Goal: Task Accomplishment & Management: Complete application form

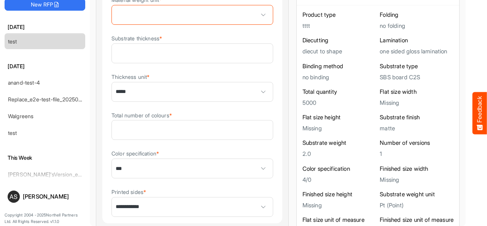
scroll to position [304, 0]
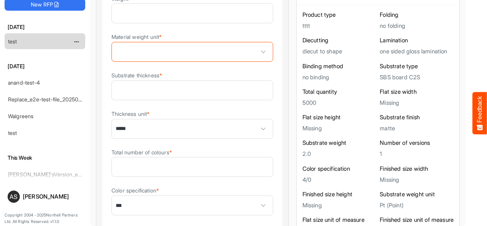
click at [15, 41] on link "test" at bounding box center [12, 41] width 9 height 6
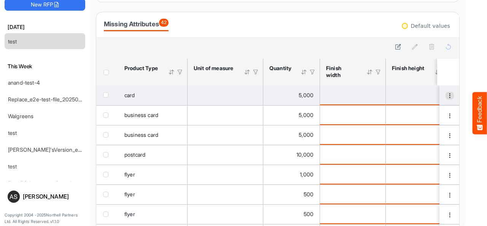
click at [447, 96] on span "dropdownbutton" at bounding box center [449, 95] width 5 height 5
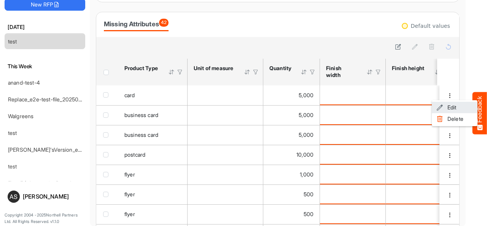
click at [445, 108] on li "Edit" at bounding box center [455, 107] width 46 height 11
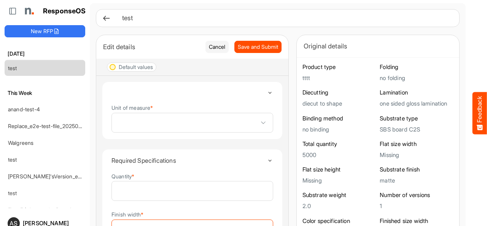
click at [209, 123] on span at bounding box center [192, 122] width 161 height 19
click at [256, 102] on details "Unit of measure *" at bounding box center [192, 110] width 181 height 58
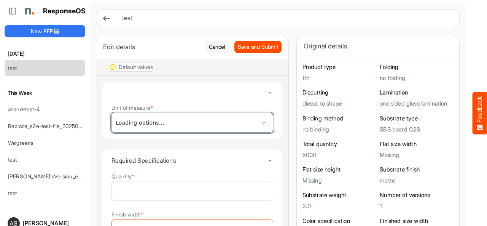
click at [204, 119] on span at bounding box center [192, 122] width 161 height 19
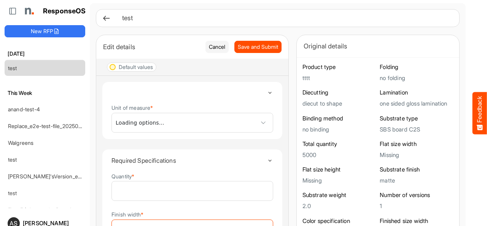
click at [175, 123] on span at bounding box center [192, 122] width 161 height 19
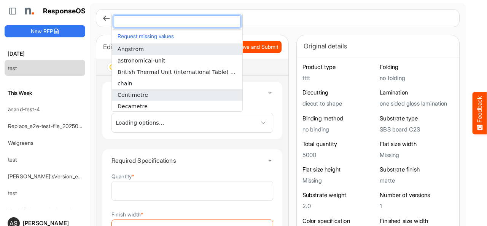
click at [148, 94] on li "Centimetre" at bounding box center [177, 94] width 131 height 11
type input "**********"
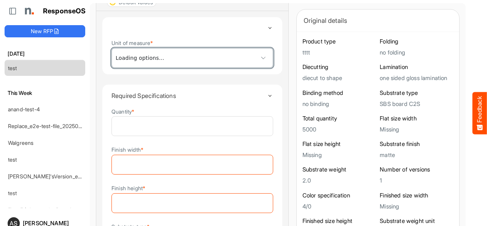
scroll to position [76, 0]
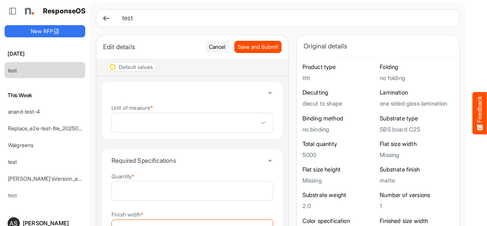
click at [144, 126] on span at bounding box center [192, 122] width 161 height 19
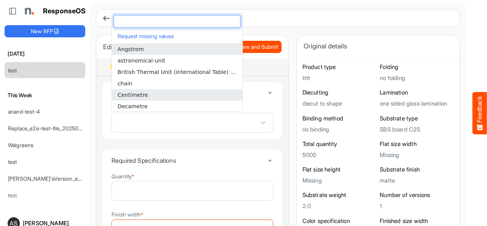
click at [141, 95] on span "Centimetre" at bounding box center [133, 95] width 30 height 6
type input "**********"
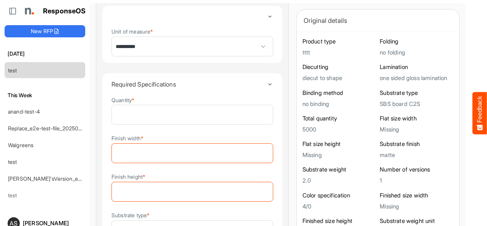
scroll to position [114, 0]
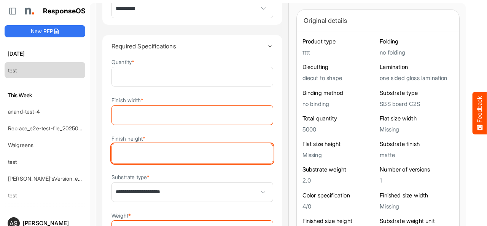
click at [213, 146] on input "Finish height *" at bounding box center [192, 153] width 161 height 19
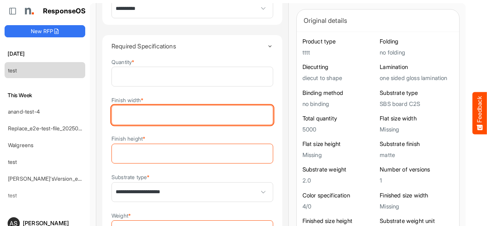
click at [211, 118] on input "Finish width *" at bounding box center [192, 114] width 161 height 19
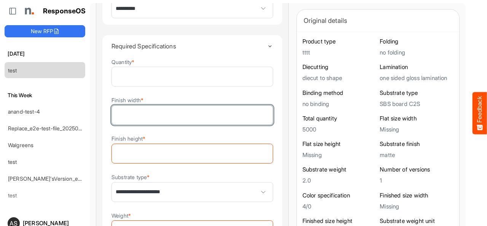
type input "*"
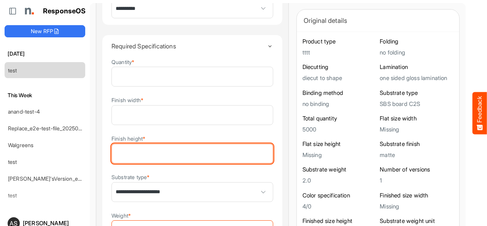
click at [205, 150] on input "Finish height *" at bounding box center [192, 153] width 161 height 19
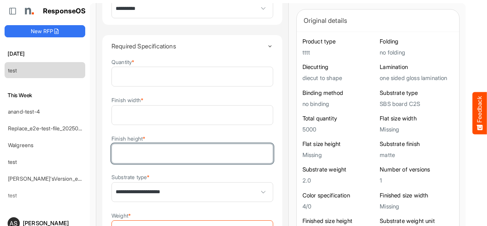
type input "*"
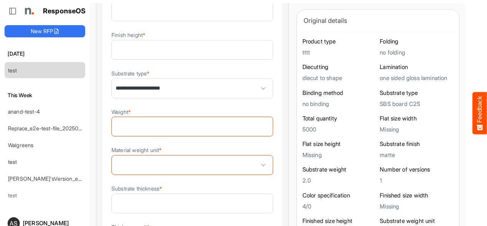
scroll to position [228, 0]
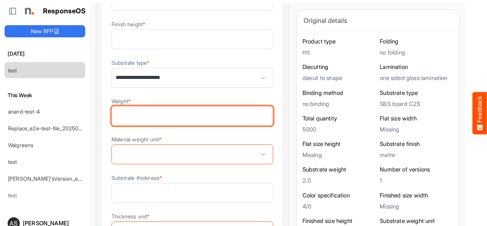
click at [192, 116] on input "Weight *" at bounding box center [192, 115] width 161 height 19
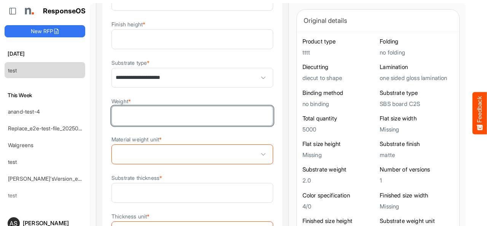
type input "*"
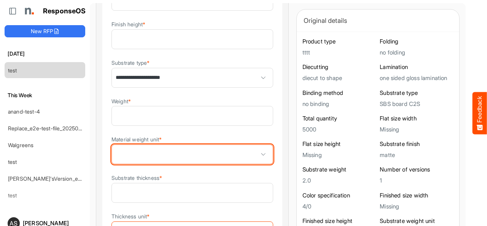
click at [184, 148] on span at bounding box center [192, 154] width 161 height 19
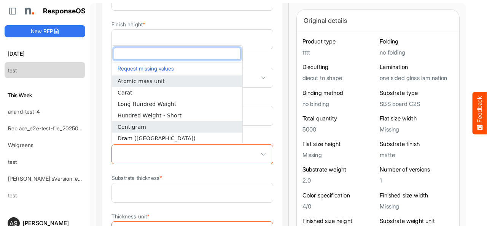
click at [176, 127] on li "Centigram" at bounding box center [177, 126] width 131 height 11
type input "*********"
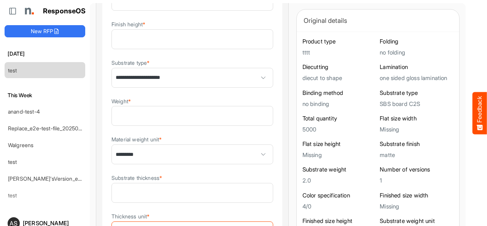
click at [252, 138] on details "**********" at bounding box center [192, 141] width 181 height 442
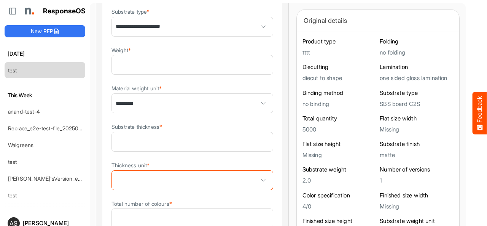
scroll to position [304, 0]
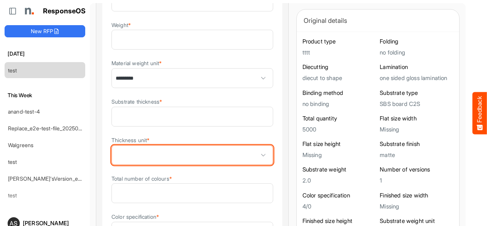
click at [212, 147] on span at bounding box center [192, 154] width 161 height 19
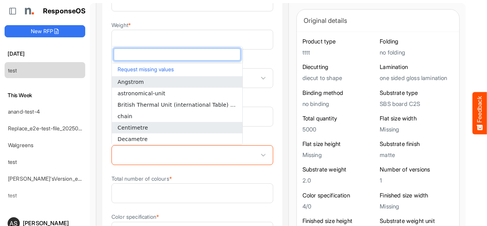
click at [171, 125] on li "Centimetre" at bounding box center [177, 127] width 131 height 11
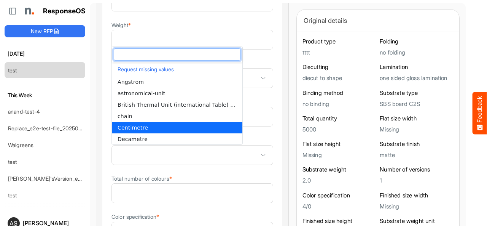
type input "**********"
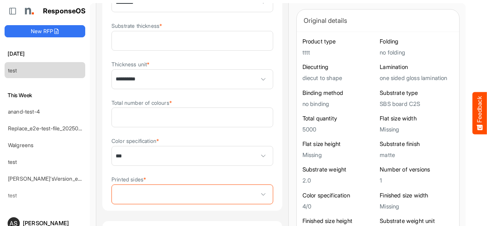
scroll to position [381, 0]
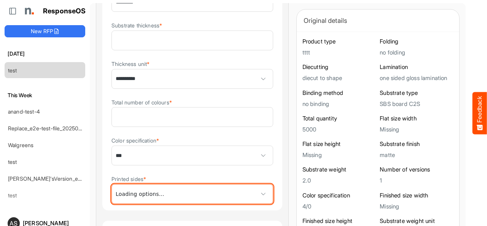
click at [209, 193] on span at bounding box center [192, 193] width 161 height 19
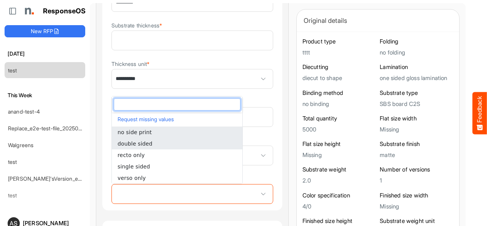
click at [158, 146] on li "double sided" at bounding box center [177, 143] width 131 height 11
type input "**********"
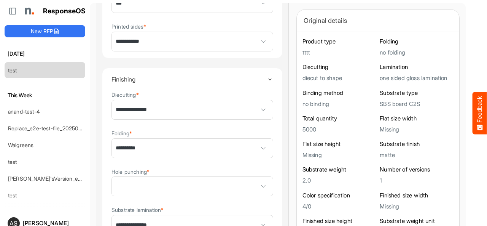
scroll to position [571, 0]
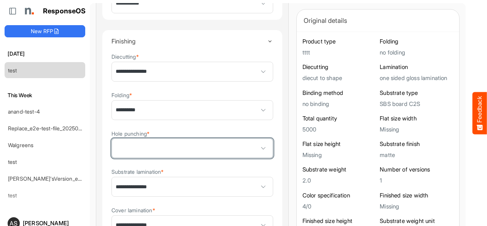
click at [194, 149] on span at bounding box center [192, 148] width 161 height 19
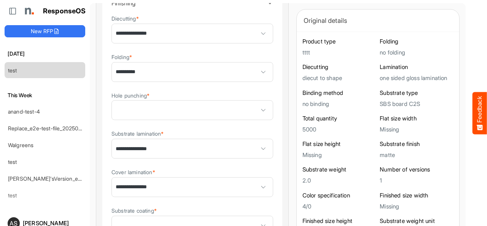
scroll to position [647, 0]
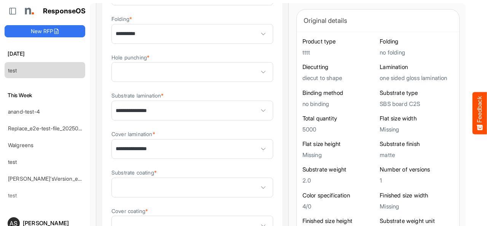
click at [214, 186] on span at bounding box center [192, 187] width 161 height 19
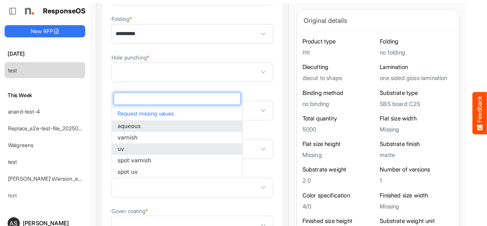
click at [172, 144] on li "uv" at bounding box center [177, 148] width 131 height 11
type input "**"
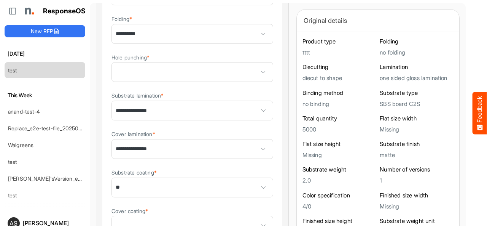
click at [258, 163] on details "**********" at bounding box center [192, 175] width 181 height 442
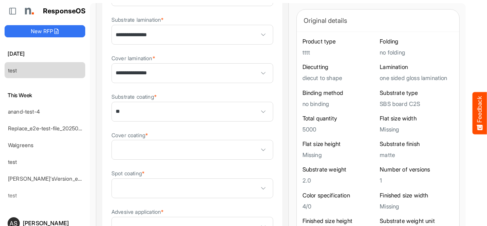
scroll to position [723, 0]
click at [210, 149] on span at bounding box center [192, 149] width 161 height 19
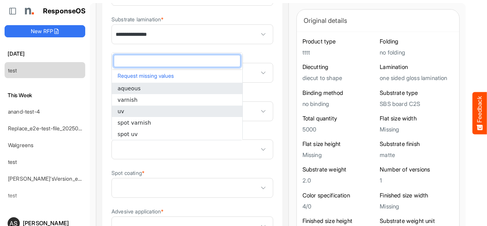
click at [155, 110] on li "uv" at bounding box center [177, 110] width 131 height 11
type input "**"
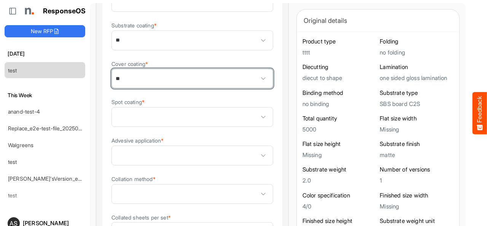
scroll to position [799, 0]
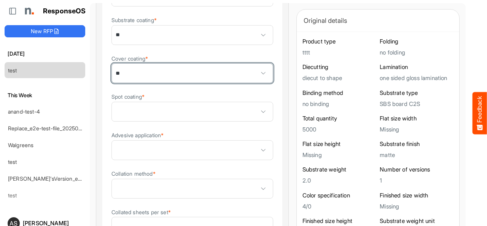
click at [185, 106] on span at bounding box center [192, 111] width 161 height 19
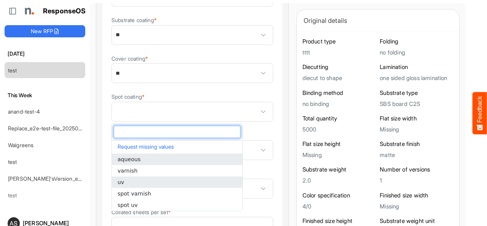
click at [155, 182] on li "uv" at bounding box center [177, 181] width 131 height 11
type input "**"
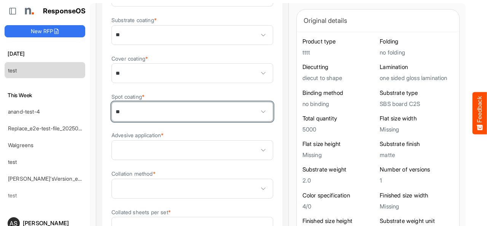
click at [224, 147] on span at bounding box center [192, 149] width 161 height 19
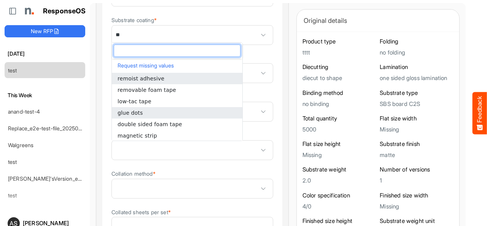
click at [152, 113] on li "glue dots" at bounding box center [177, 112] width 131 height 11
type input "*********"
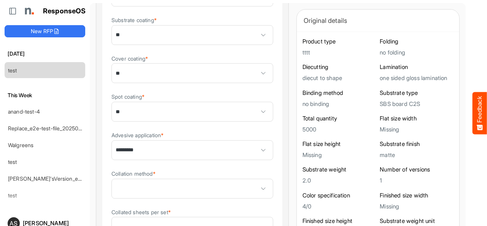
click at [256, 134] on details "**********" at bounding box center [192, 22] width 181 height 442
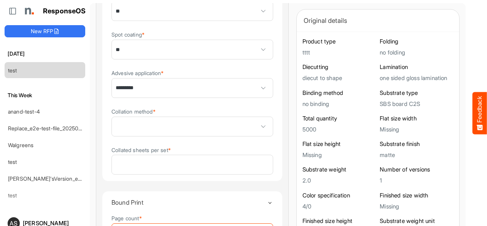
scroll to position [875, 0]
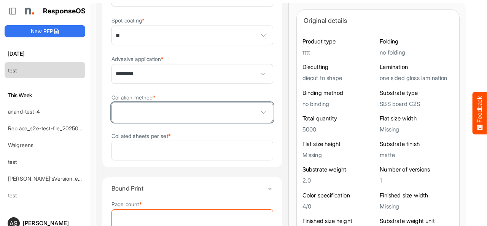
click at [222, 115] on span at bounding box center [192, 112] width 161 height 19
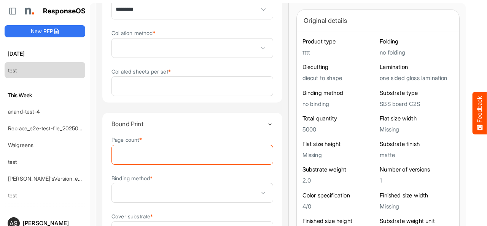
scroll to position [951, 0]
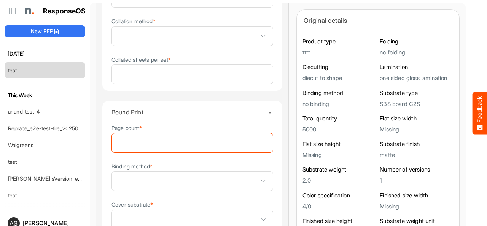
click at [230, 112] on h4 "Bound Print" at bounding box center [190, 111] width 156 height 7
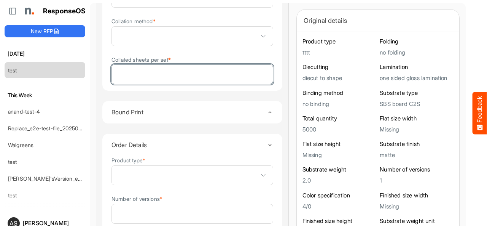
click at [209, 79] on input "Collated sheets per set *" at bounding box center [192, 74] width 161 height 19
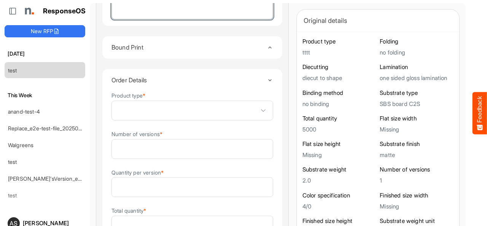
scroll to position [1028, 0]
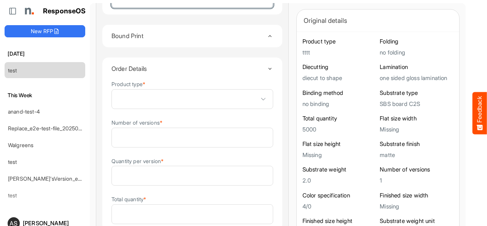
type input "*"
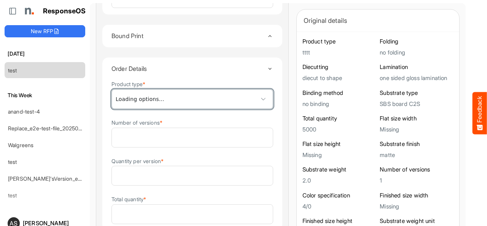
click at [213, 100] on span at bounding box center [192, 98] width 161 height 19
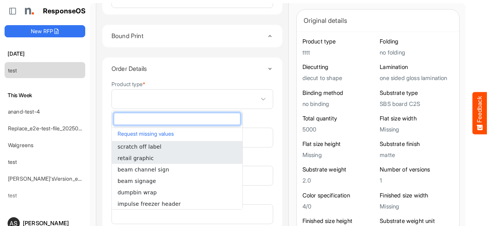
click at [167, 158] on li "retail graphic" at bounding box center [177, 157] width 131 height 11
type input "**********"
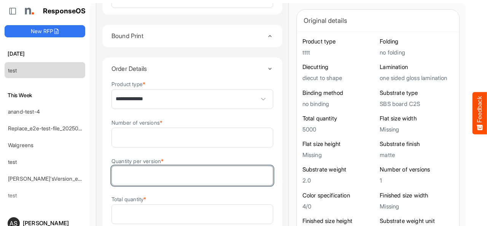
click at [222, 175] on input "Quantity per version *" at bounding box center [192, 175] width 161 height 19
type input "*"
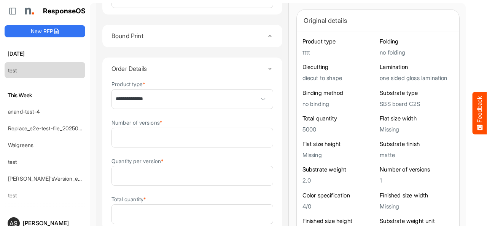
click at [249, 163] on div "Quantity per version * *" at bounding box center [193, 170] width 162 height 29
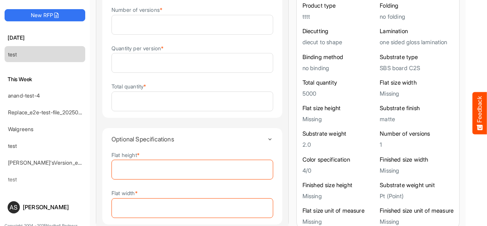
scroll to position [30, 0]
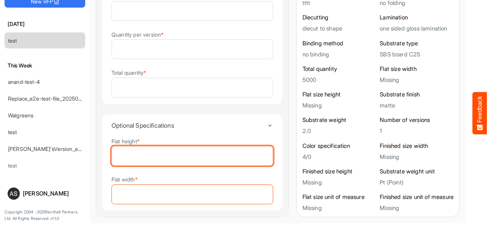
click at [207, 157] on input "Flat height *" at bounding box center [192, 155] width 161 height 19
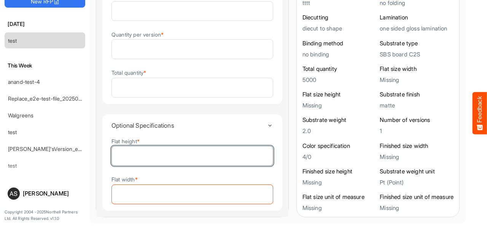
type input "*"
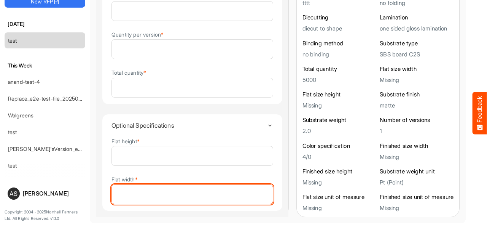
click at [189, 189] on input "Flat width *" at bounding box center [192, 194] width 161 height 19
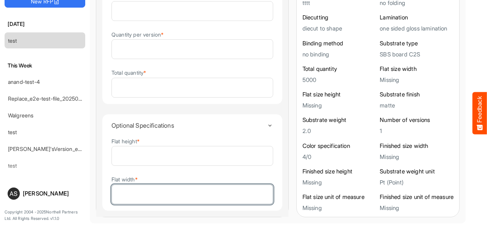
type input "*"
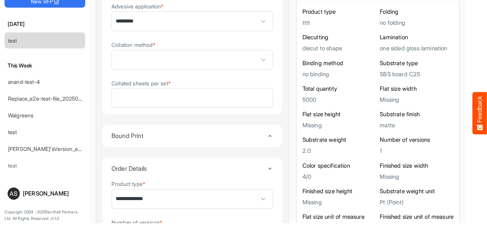
scroll to position [897, 0]
click at [267, 137] on icon "Toggle content" at bounding box center [270, 137] width 6 height 6
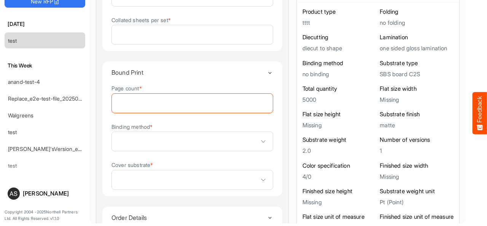
scroll to position [973, 0]
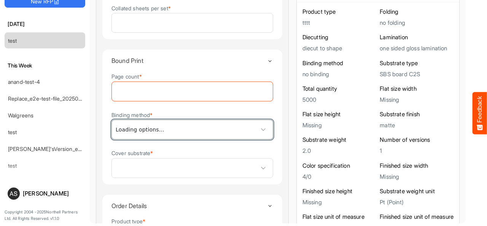
click at [218, 131] on span at bounding box center [192, 129] width 161 height 19
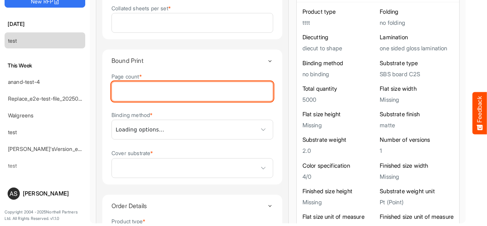
click at [214, 94] on input "Page count *" at bounding box center [192, 91] width 161 height 19
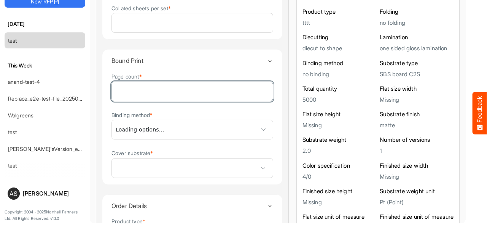
type input "*"
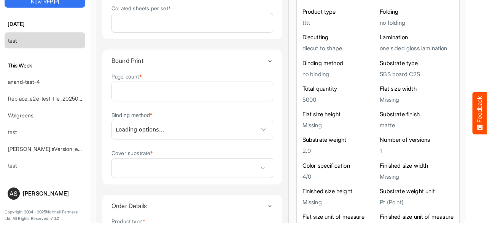
scroll to position [1011, 0]
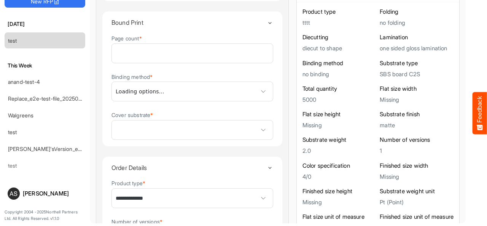
click at [227, 131] on span at bounding box center [192, 129] width 161 height 19
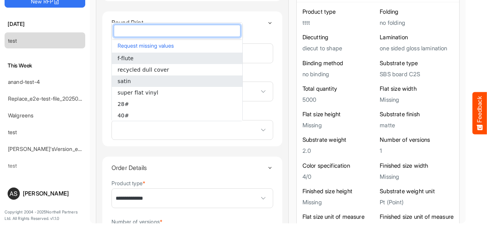
click at [169, 80] on li "satin" at bounding box center [177, 80] width 131 height 11
type input "*****"
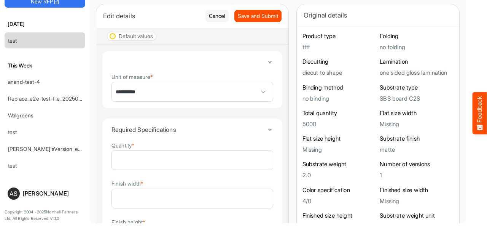
scroll to position [0, 0]
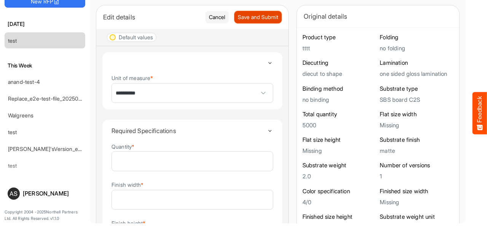
click at [238, 19] on span "Save and Submit" at bounding box center [258, 17] width 40 height 8
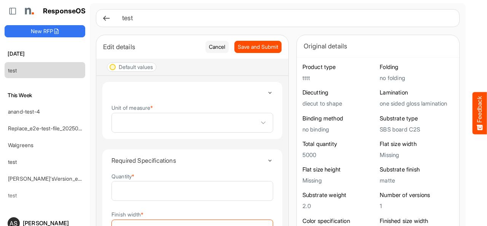
click at [106, 18] on icon at bounding box center [106, 18] width 8 height 8
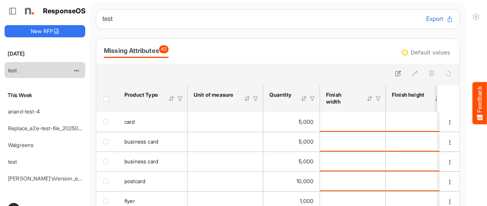
click at [14, 69] on link "test" at bounding box center [12, 70] width 9 height 6
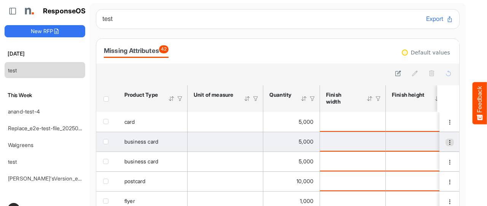
click at [447, 143] on span "dropdownbutton" at bounding box center [449, 142] width 5 height 5
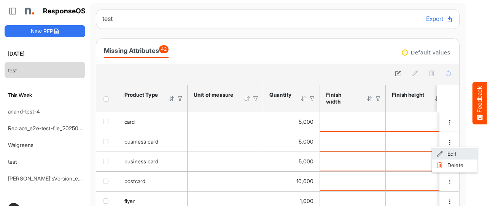
click at [441, 153] on span at bounding box center [440, 153] width 7 height 11
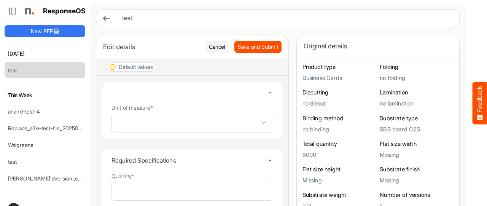
click at [155, 109] on div "Unit of measure *" at bounding box center [193, 117] width 162 height 29
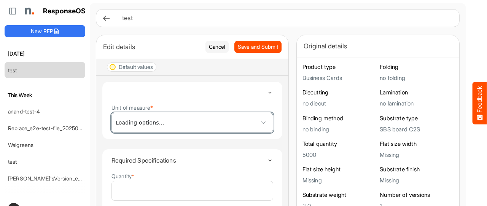
click at [167, 118] on span at bounding box center [192, 122] width 161 height 19
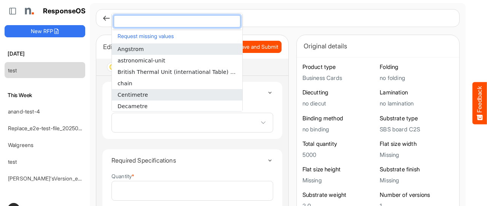
click at [160, 94] on li "Centimetre" at bounding box center [177, 94] width 131 height 11
type input "**********"
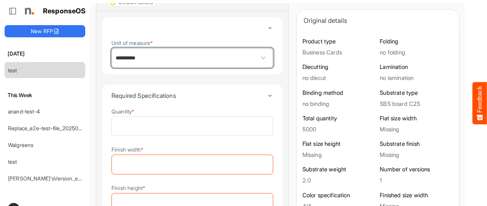
scroll to position [76, 0]
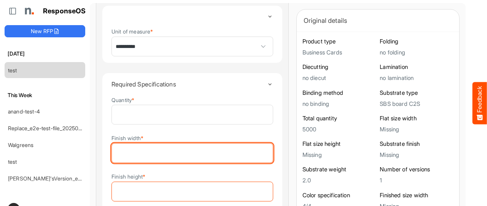
click at [188, 148] on input "Finish width *" at bounding box center [192, 152] width 161 height 19
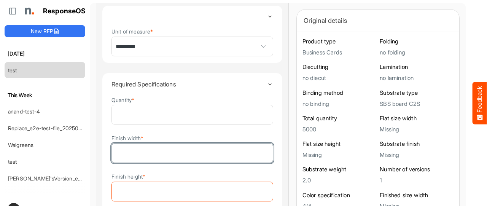
type input "*"
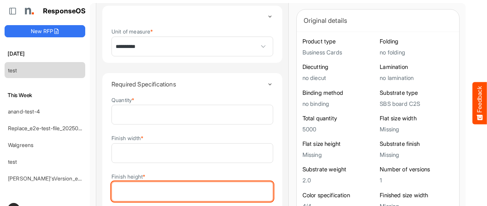
click at [208, 186] on input "Finish height *" at bounding box center [192, 191] width 161 height 19
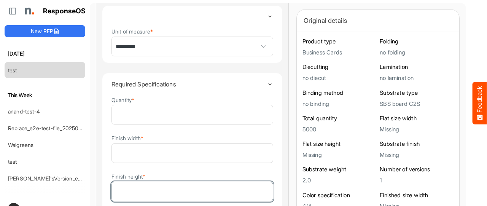
type input "*"
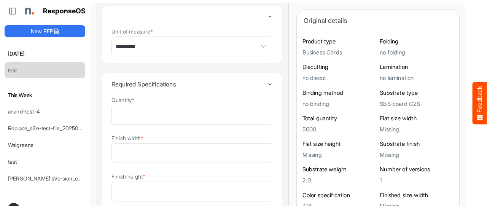
click at [297, 158] on div "Product type Business Cards Folding no folding Diecutting no diecut Lamination …" at bounding box center [378, 149] width 163 height 234
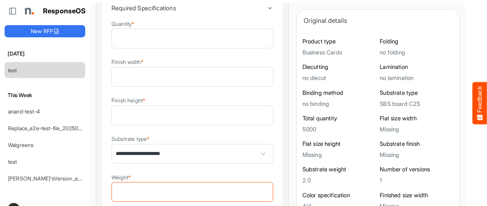
scroll to position [190, 0]
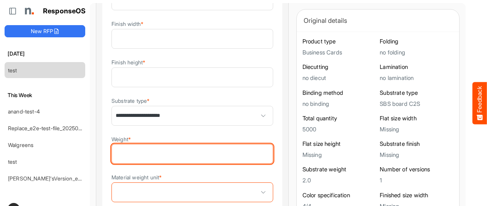
click at [206, 151] on input "Weight *" at bounding box center [192, 153] width 161 height 19
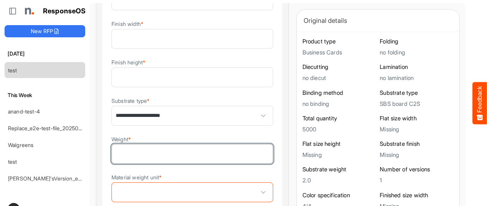
type input "*"
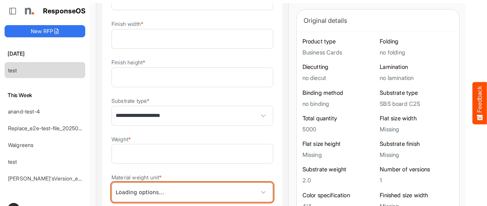
click at [207, 195] on span at bounding box center [192, 192] width 161 height 19
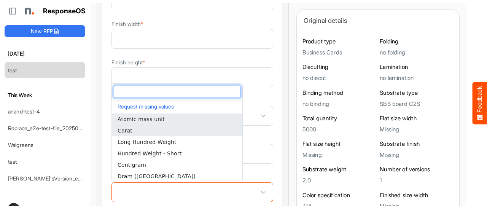
click at [199, 134] on li "Carat" at bounding box center [177, 130] width 131 height 11
type input "*****"
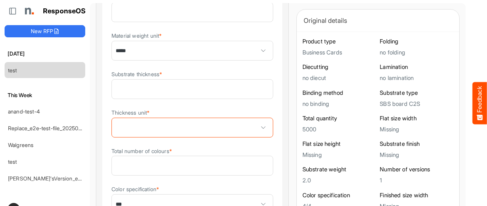
scroll to position [343, 0]
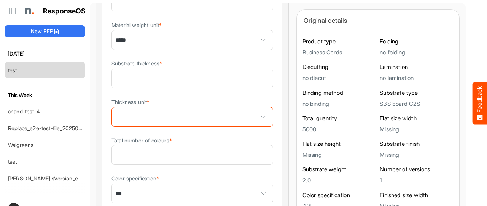
click at [226, 114] on span at bounding box center [192, 116] width 161 height 19
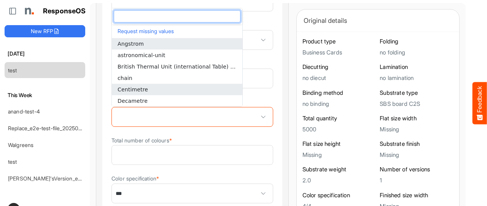
click at [186, 89] on li "Centimetre" at bounding box center [177, 89] width 131 height 11
type input "**********"
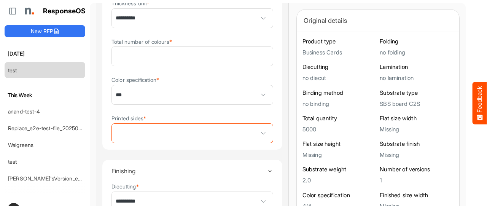
scroll to position [457, 0]
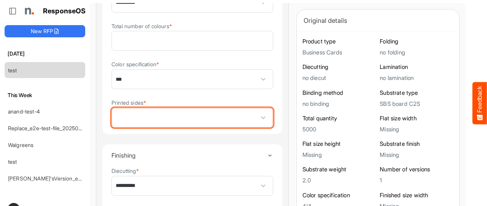
click at [223, 123] on span at bounding box center [192, 117] width 161 height 19
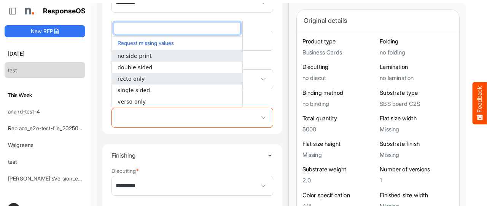
click at [173, 78] on li "recto only" at bounding box center [177, 78] width 131 height 11
type input "**********"
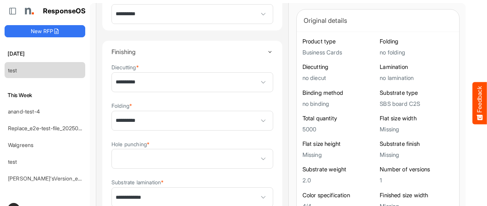
scroll to position [571, 0]
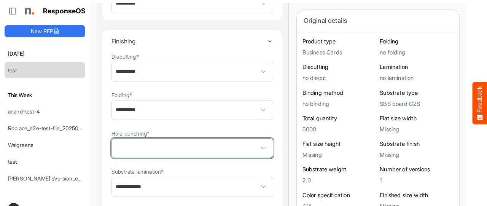
click at [194, 151] on span at bounding box center [192, 148] width 161 height 19
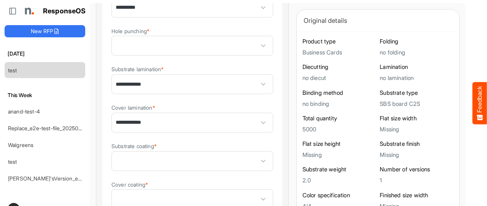
scroll to position [685, 0]
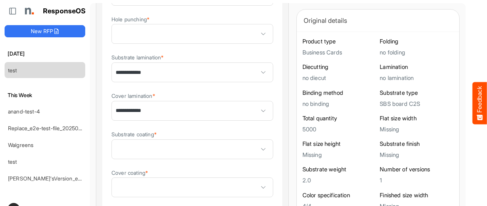
click at [215, 71] on span "**********" at bounding box center [192, 72] width 161 height 19
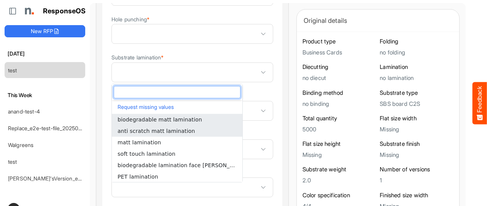
click at [189, 129] on li "anti scratch matt lamination" at bounding box center [177, 130] width 131 height 11
type input "**********"
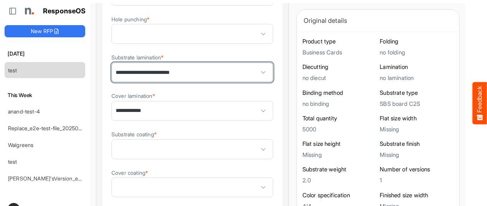
click at [196, 115] on span "**********" at bounding box center [192, 110] width 161 height 19
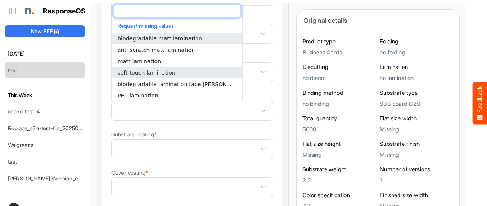
click at [196, 74] on li "soft touch lamination" at bounding box center [177, 72] width 131 height 11
type input "**********"
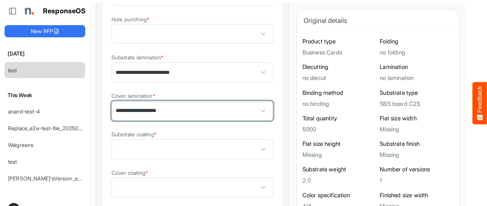
click at [227, 35] on span at bounding box center [192, 33] width 161 height 19
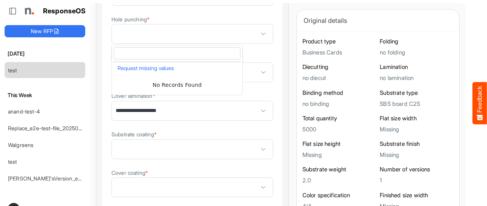
click at [260, 69] on div "**********" at bounding box center [192, 94] width 192 height 1407
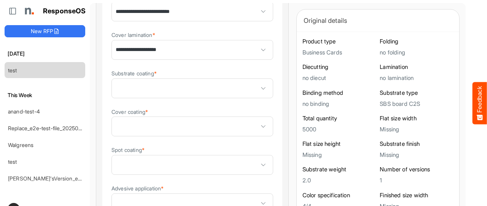
scroll to position [761, 0]
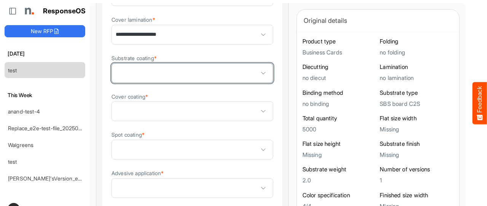
click at [228, 74] on span at bounding box center [192, 73] width 161 height 19
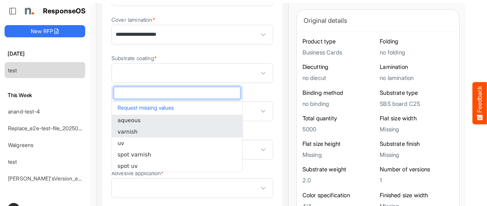
click at [189, 133] on li "varnish" at bounding box center [177, 131] width 131 height 11
type input "*******"
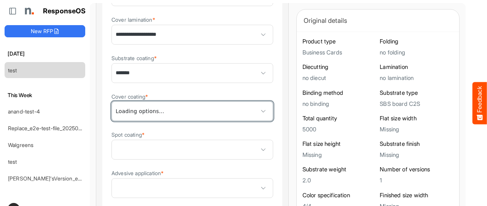
click at [233, 110] on span at bounding box center [192, 111] width 161 height 19
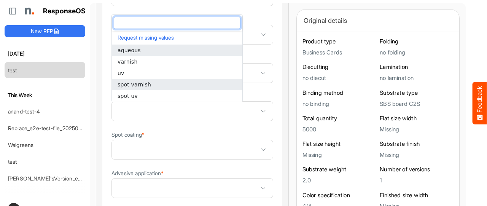
click at [189, 83] on li "spot varnish" at bounding box center [177, 84] width 131 height 11
type input "**********"
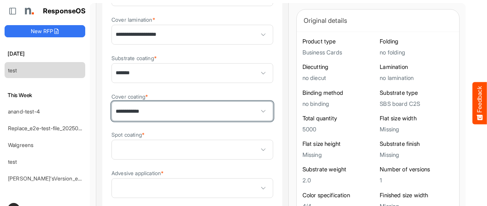
click at [202, 147] on span at bounding box center [192, 149] width 161 height 19
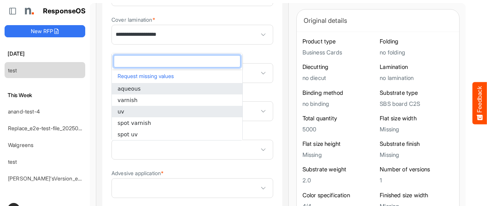
click at [198, 112] on li "uv" at bounding box center [177, 111] width 131 height 11
type input "**"
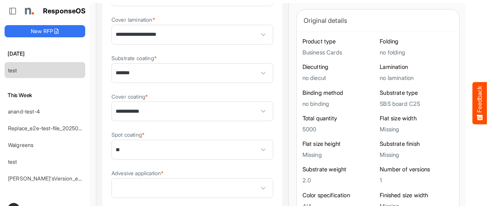
click at [260, 122] on div "**********" at bounding box center [192, 18] width 192 height 1407
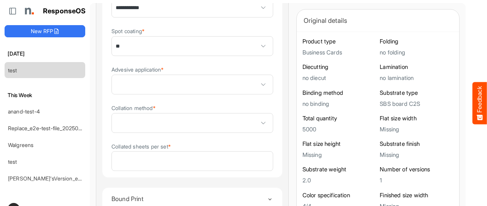
scroll to position [875, 0]
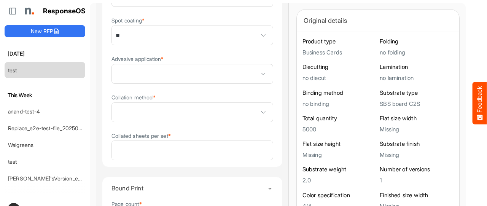
click at [222, 76] on span at bounding box center [192, 73] width 161 height 19
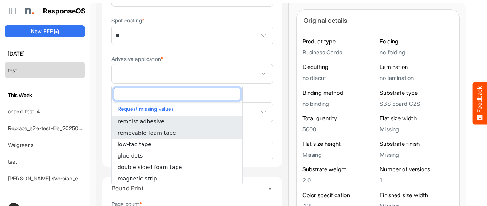
click at [177, 131] on li "removable foam tape" at bounding box center [177, 132] width 131 height 11
type input "**********"
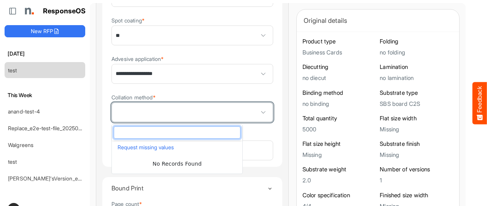
click at [205, 120] on span at bounding box center [192, 112] width 161 height 19
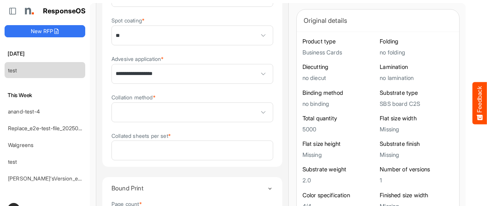
scroll to position [913, 0]
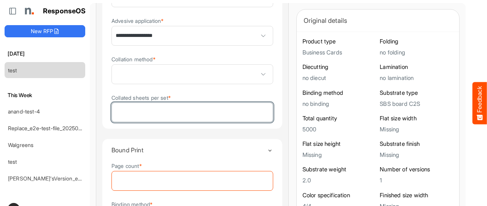
click at [201, 111] on input "Collated sheets per set *" at bounding box center [192, 112] width 161 height 19
type input "*"
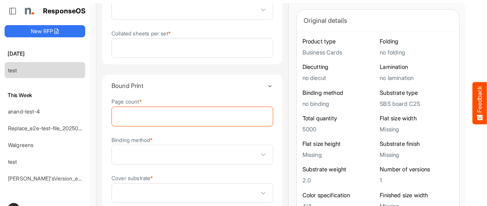
scroll to position [990, 0]
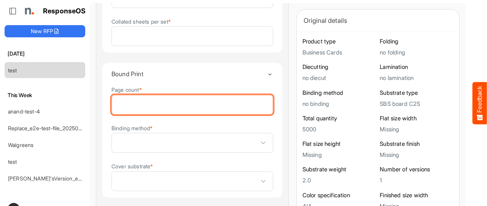
click at [215, 105] on input "Page count *" at bounding box center [192, 104] width 161 height 19
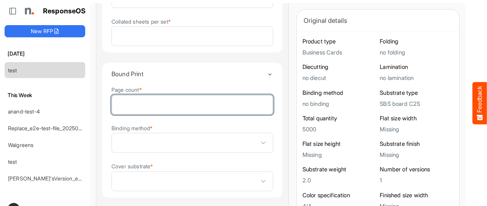
type input "*"
click at [225, 140] on span at bounding box center [192, 142] width 161 height 19
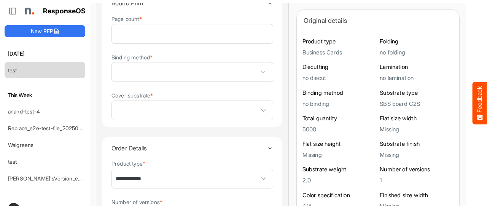
scroll to position [1066, 0]
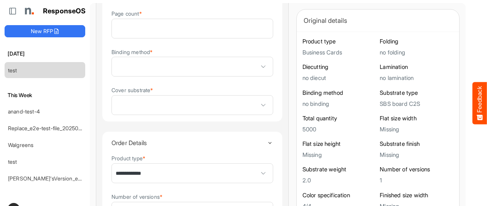
click at [212, 120] on div "Page count * * Binding method * Cover substrate *" at bounding box center [193, 65] width 162 height 112
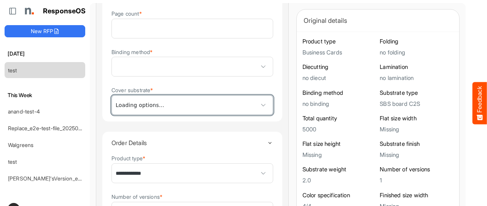
click at [213, 110] on span at bounding box center [192, 105] width 161 height 19
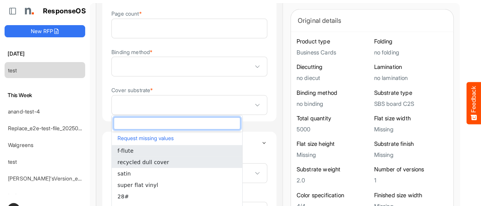
click at [173, 161] on li "recycled dull cover" at bounding box center [177, 161] width 131 height 11
type input "**********"
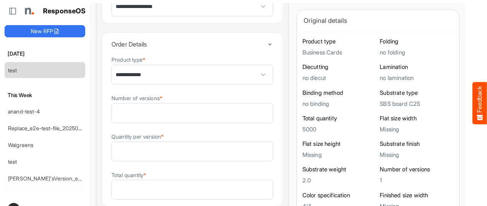
scroll to position [1218, 0]
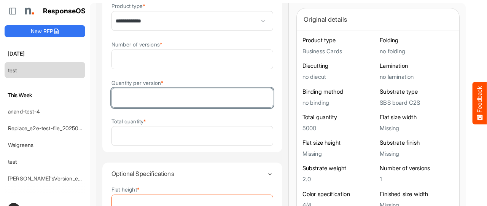
click at [198, 103] on input "Quantity per version *" at bounding box center [192, 97] width 161 height 19
type input "*"
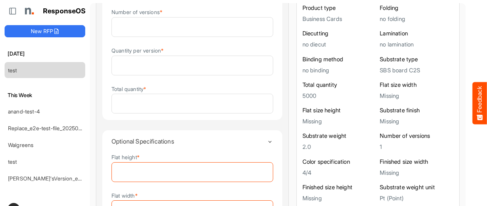
scroll to position [35, 0]
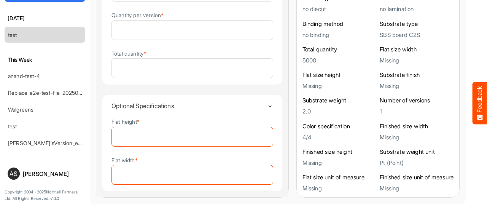
click at [215, 157] on div "Flat width *" at bounding box center [193, 170] width 162 height 29
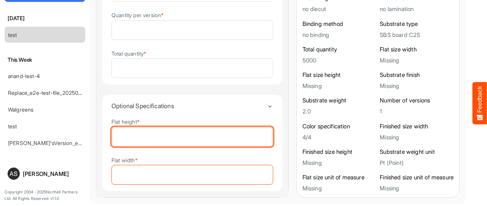
click at [218, 138] on input "Flat height *" at bounding box center [192, 136] width 161 height 19
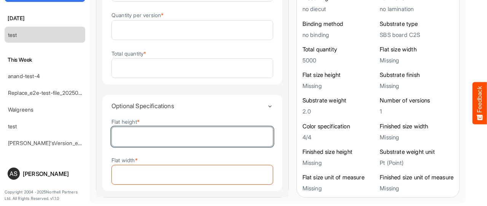
type input "*"
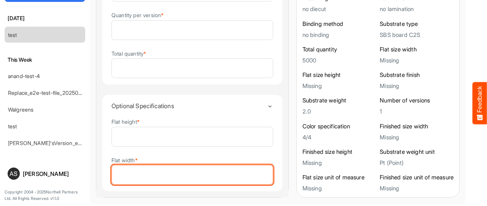
click at [212, 171] on input "Flat width *" at bounding box center [192, 174] width 161 height 19
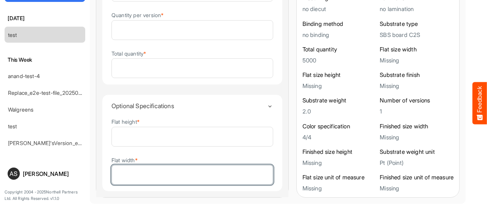
type input "*"
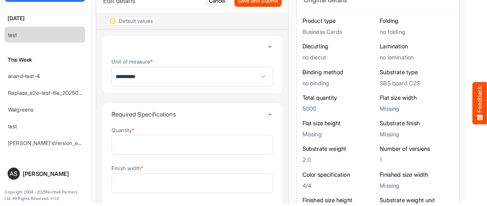
scroll to position [0, 0]
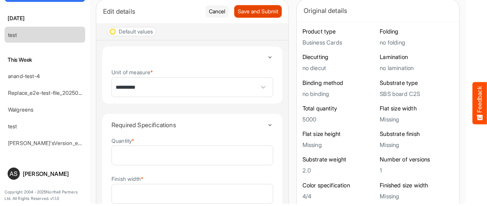
click at [238, 10] on span "Save and Submit" at bounding box center [258, 11] width 40 height 8
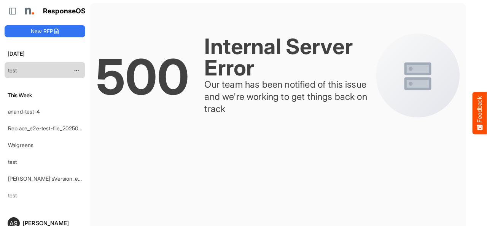
click at [14, 69] on link "test" at bounding box center [12, 70] width 9 height 6
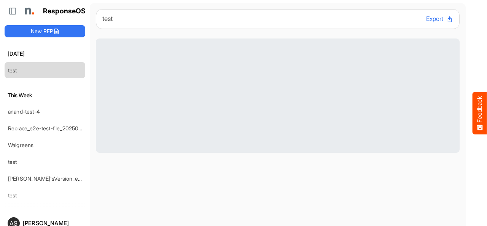
click at [426, 22] on button "Export" at bounding box center [439, 19] width 27 height 10
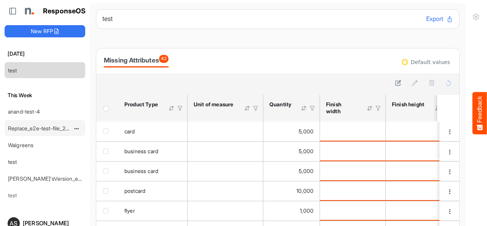
click at [33, 126] on link "Replace_e2e-test-file_20250604_111803" at bounding box center [57, 128] width 98 height 6
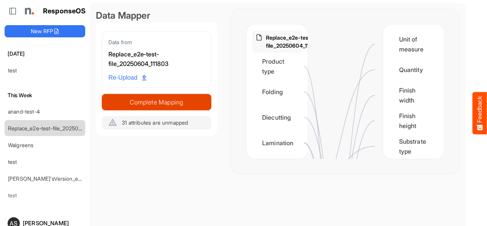
click at [142, 103] on span "Complete Mapping" at bounding box center [156, 102] width 108 height 11
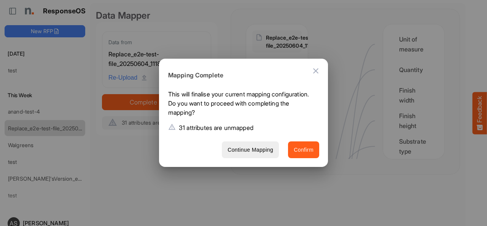
click at [306, 151] on span "Confirm" at bounding box center [304, 150] width 20 height 10
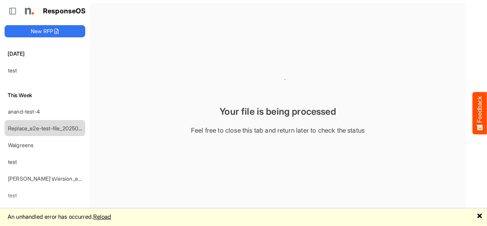
click at [111, 214] on link "Reload" at bounding box center [102, 216] width 18 height 7
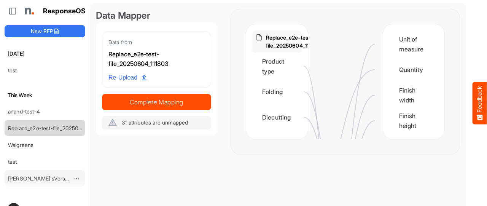
click at [22, 176] on link "[PERSON_NAME]'sVersion_e2e-test-file_20250604_111803" at bounding box center [79, 178] width 143 height 6
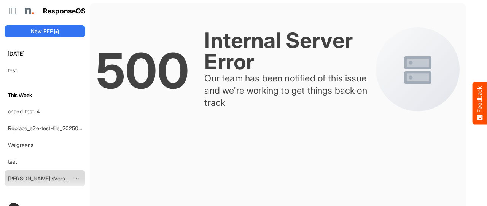
click at [19, 175] on link "[PERSON_NAME]'sVersion_e2e-test-file_20250604_111803" at bounding box center [79, 178] width 143 height 6
